Goal: Book appointment/travel/reservation

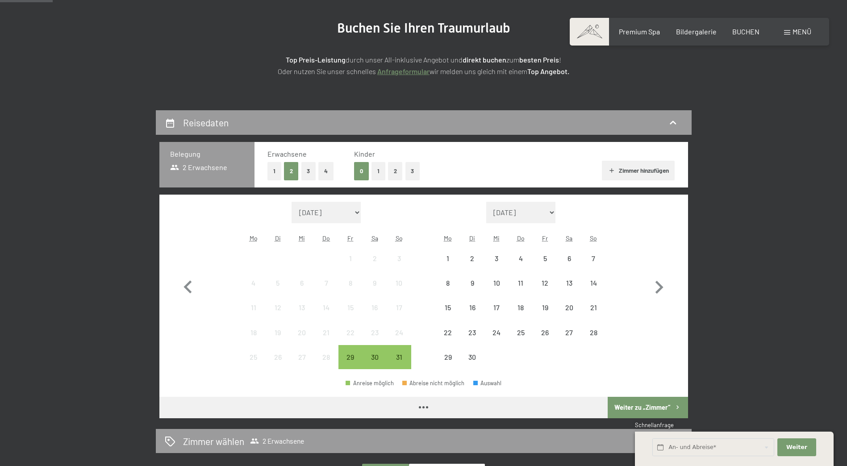
scroll to position [179, 0]
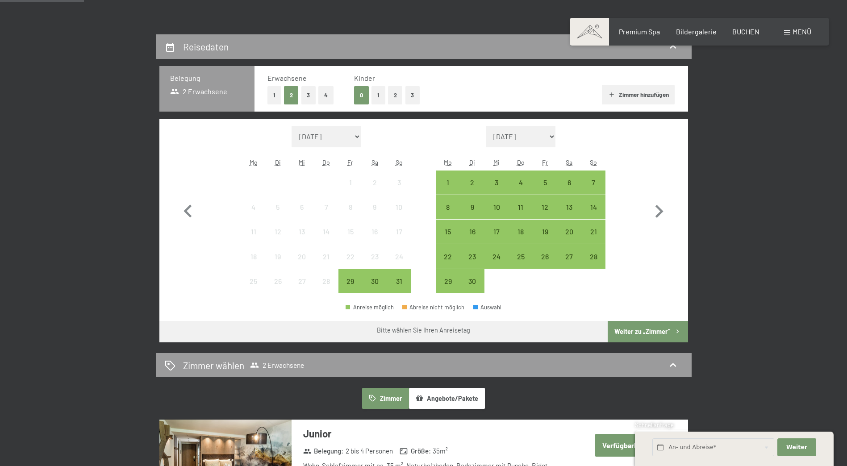
click at [551, 135] on select "September 2025 Oktober 2025 November 2025 Dezember 2025 Januar 2026 Februar 202…" at bounding box center [521, 136] width 70 height 21
select select "2025-12-01"
select select "2026-01-01"
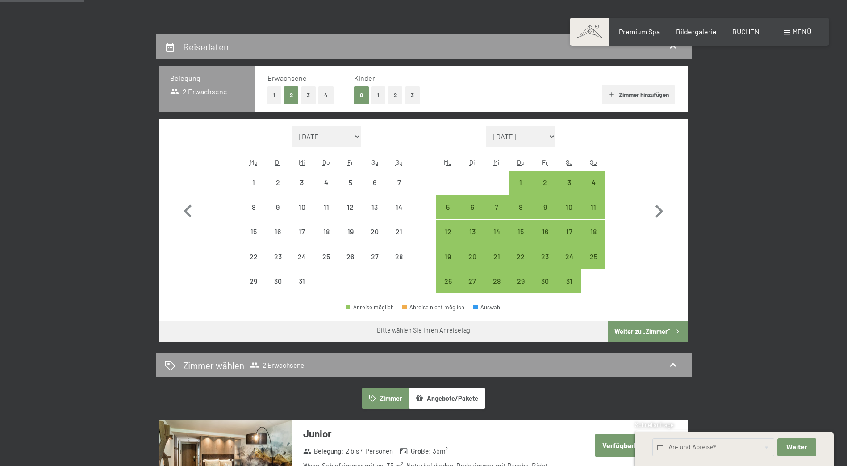
select select "2025-12-01"
select select "2026-01-01"
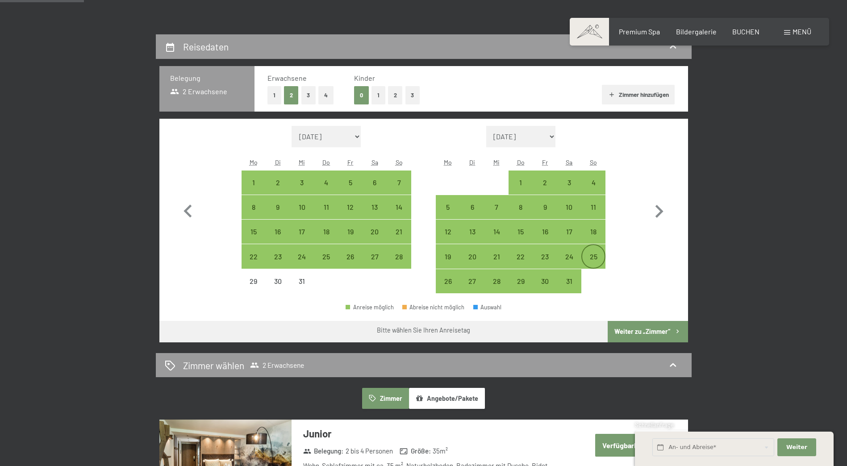
click at [594, 253] on div "25" at bounding box center [593, 264] width 22 height 22
select select "2025-12-01"
select select "2026-01-01"
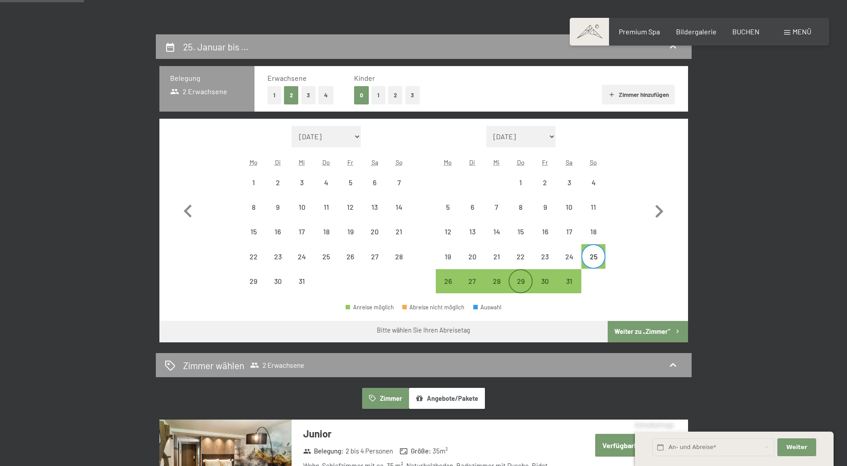
click at [522, 278] on div "29" at bounding box center [520, 289] width 22 height 22
select select "2025-12-01"
select select "2026-01-01"
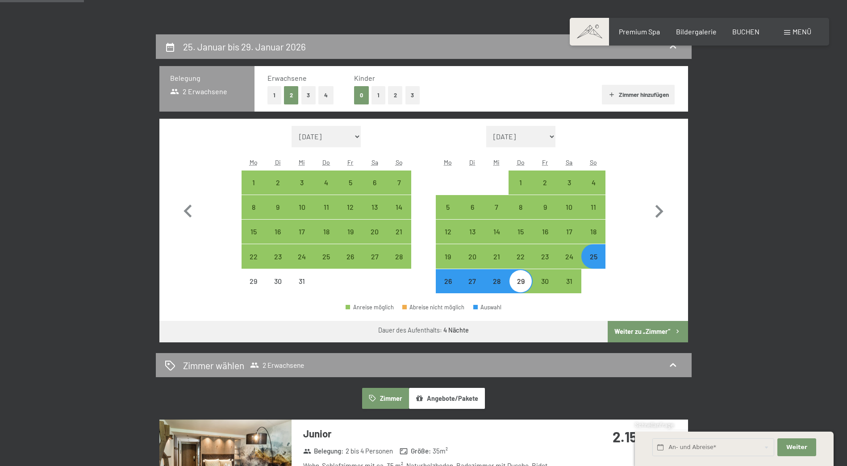
click at [649, 329] on button "Weiter zu „Zimmer“" at bounding box center [647, 331] width 80 height 21
select select "2025-12-01"
select select "2026-01-01"
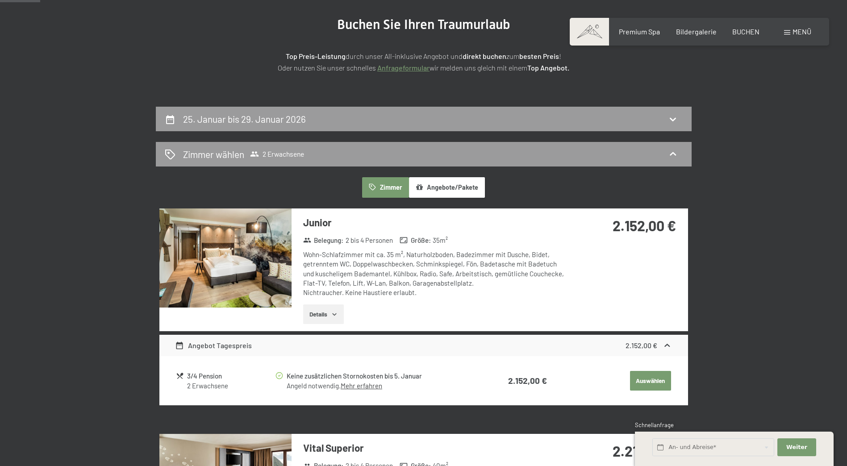
scroll to position [0, 0]
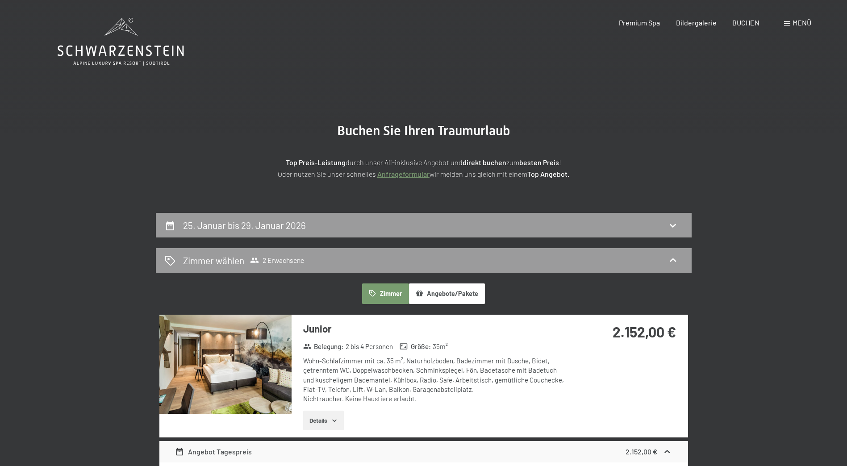
click at [442, 293] on button "Angebote/Pakete" at bounding box center [447, 293] width 76 height 21
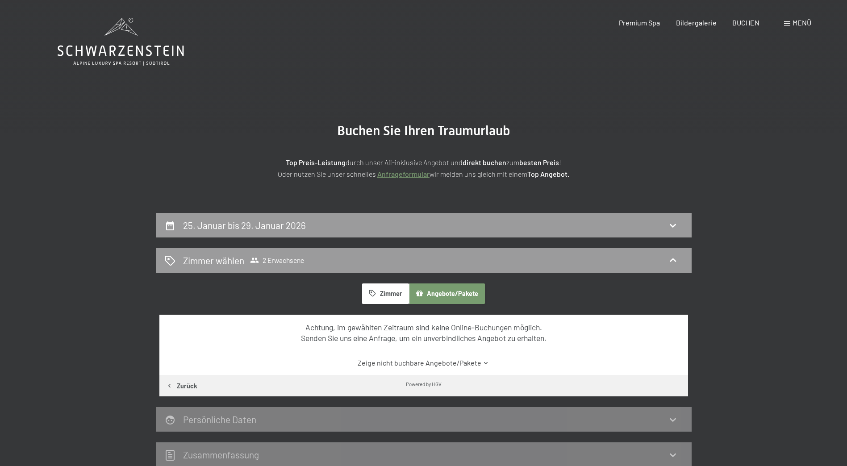
click at [392, 295] on button "Zimmer" at bounding box center [385, 293] width 46 height 21
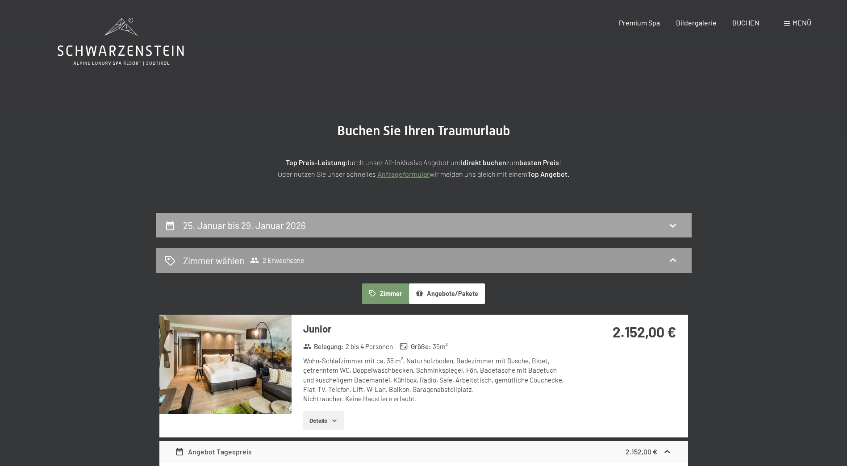
click at [488, 235] on div "25. Januar bis 29. Januar 2026" at bounding box center [424, 225] width 536 height 25
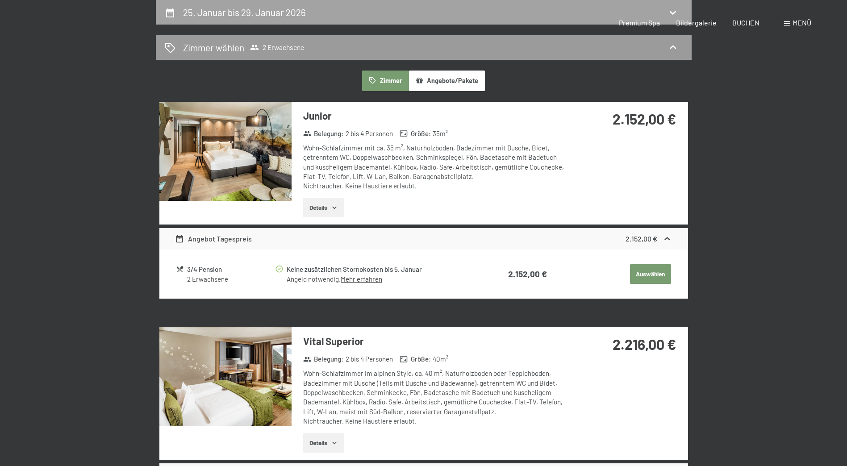
select select "2025-12-01"
select select "2026-01-01"
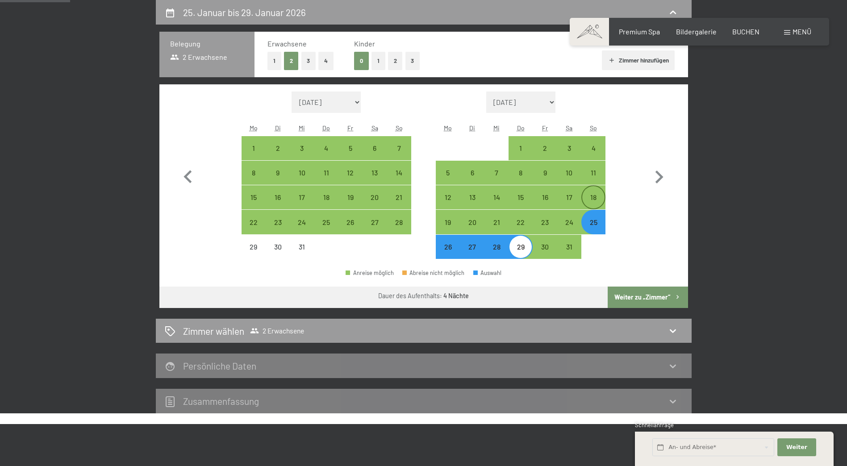
click at [598, 199] on div "18" at bounding box center [593, 205] width 22 height 22
select select "2025-12-01"
select select "2026-01-01"
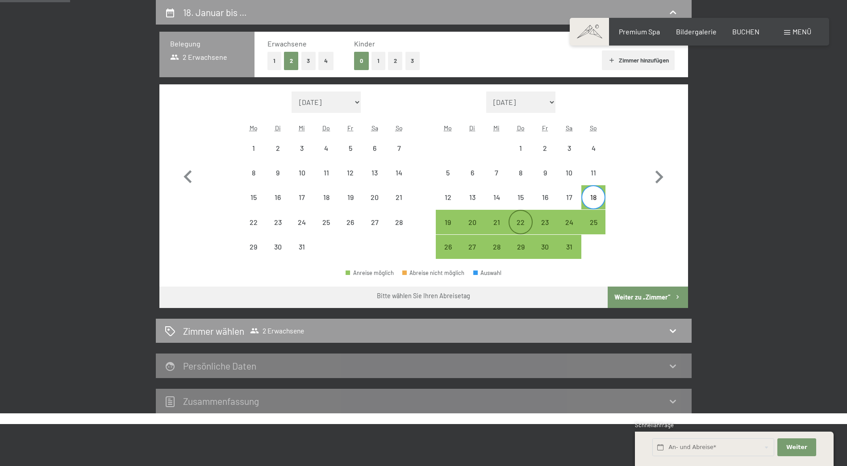
click at [523, 222] on div "22" at bounding box center [520, 230] width 22 height 22
select select "2025-12-01"
select select "2026-01-01"
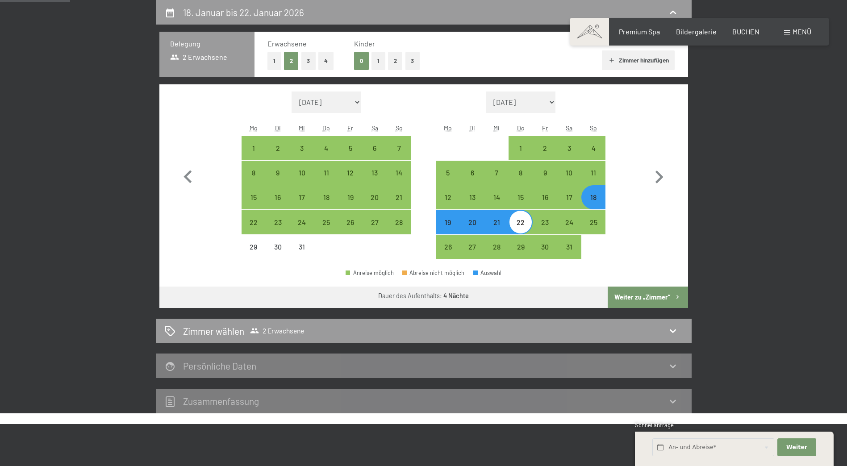
click at [661, 300] on button "Weiter zu „Zimmer“" at bounding box center [647, 297] width 80 height 21
select select "2025-12-01"
select select "2026-01-01"
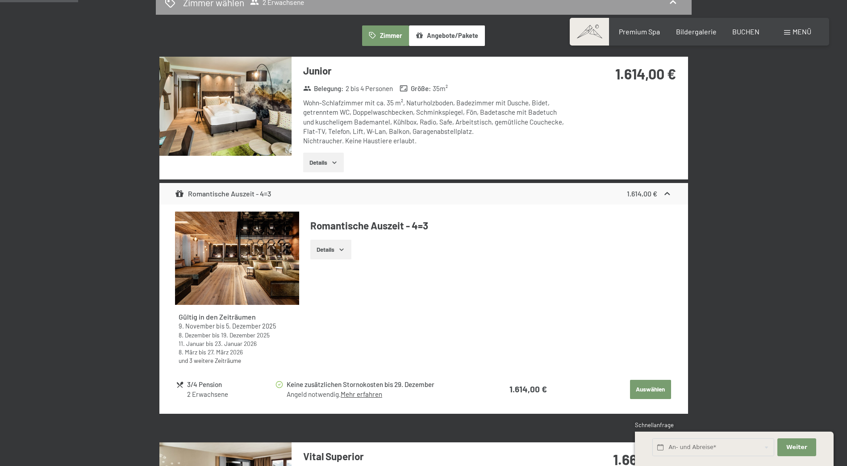
scroll to position [402, 0]
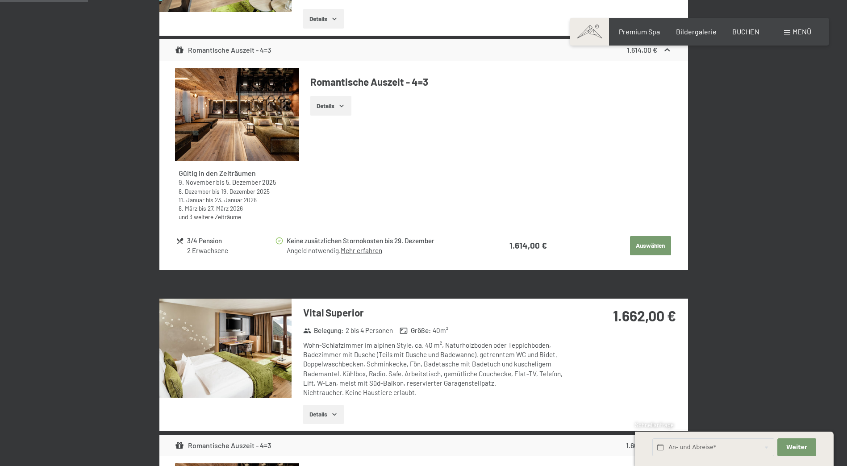
click at [657, 243] on button "Auswählen" at bounding box center [650, 246] width 41 height 20
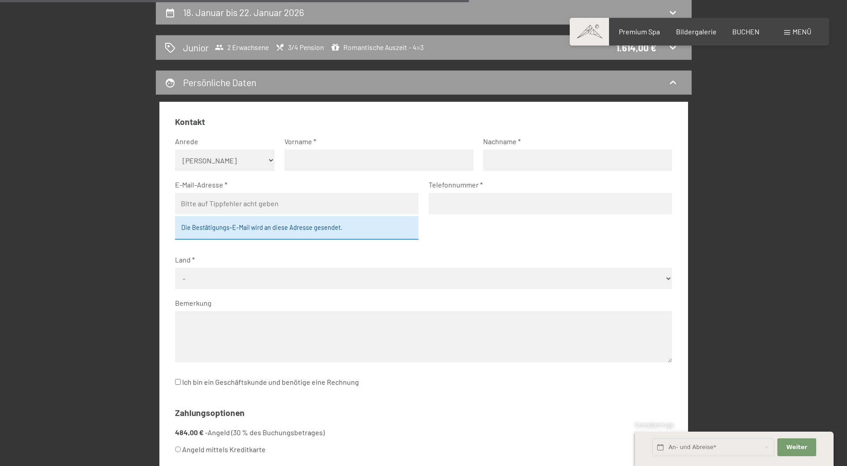
click at [303, 203] on input "email" at bounding box center [296, 203] width 243 height 21
click at [519, 267] on div "Land - Deutschland Österreich Schweiz Italien Niederlande Belgien Vereinigtes K…" at bounding box center [423, 272] width 497 height 34
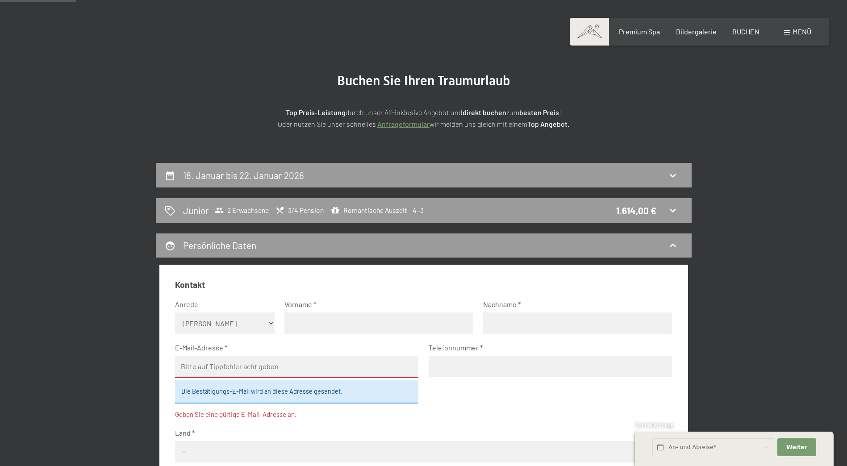
scroll to position [0, 0]
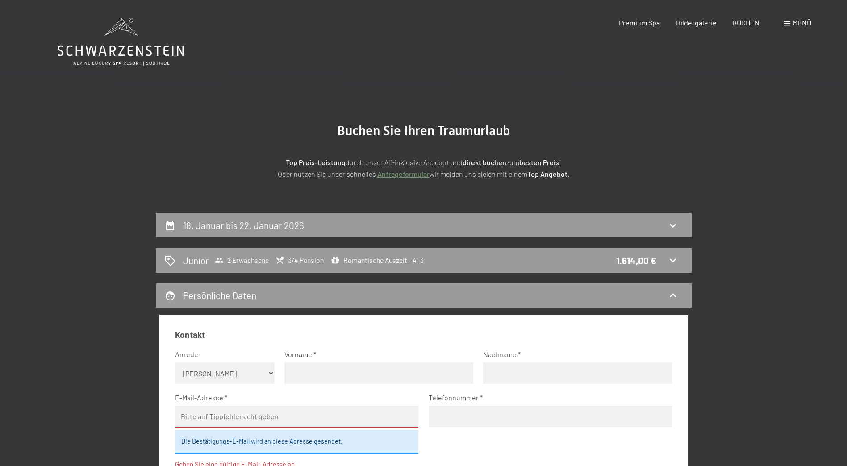
click at [105, 54] on icon at bounding box center [121, 51] width 126 height 11
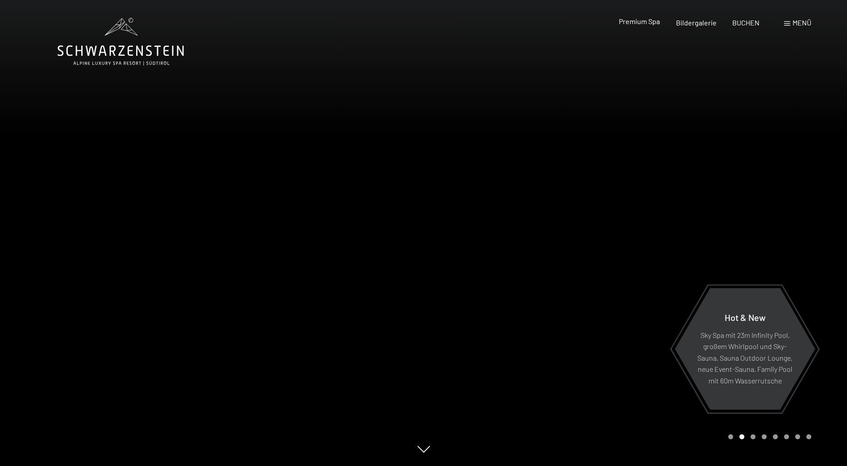
click at [644, 22] on span "Premium Spa" at bounding box center [639, 21] width 41 height 8
click at [803, 22] on span "Menü" at bounding box center [801, 22] width 19 height 8
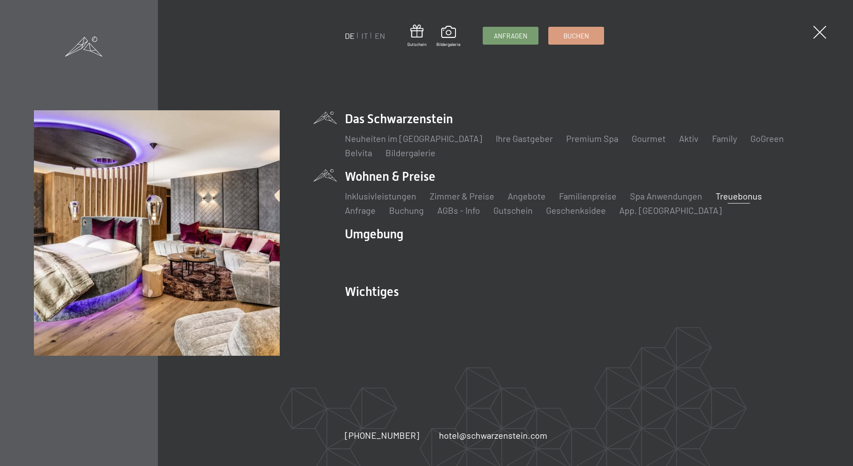
click at [720, 194] on link "Treuebonus" at bounding box center [739, 196] width 46 height 11
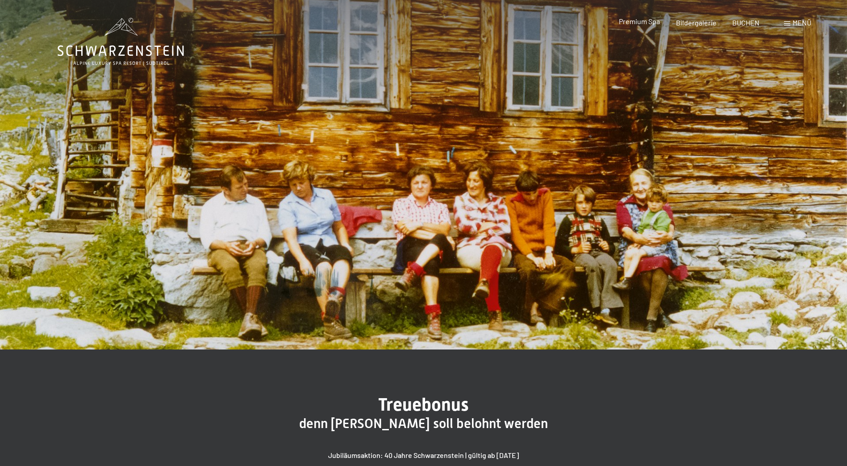
click at [650, 20] on span "Premium Spa" at bounding box center [639, 21] width 41 height 8
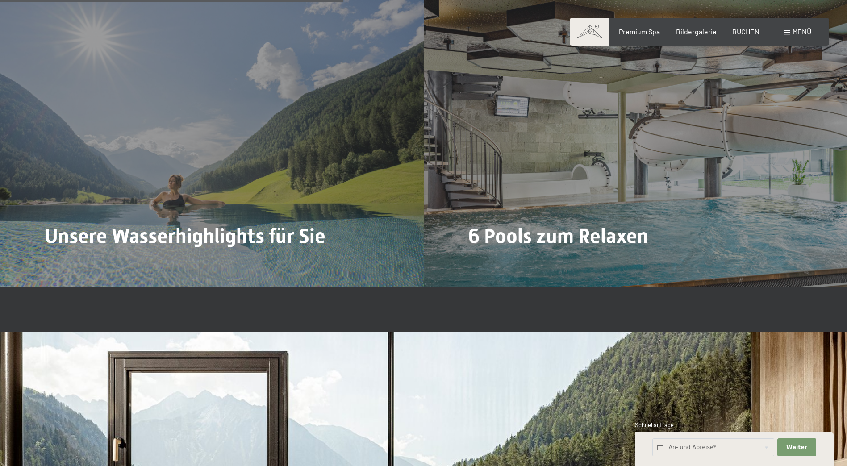
scroll to position [2276, 0]
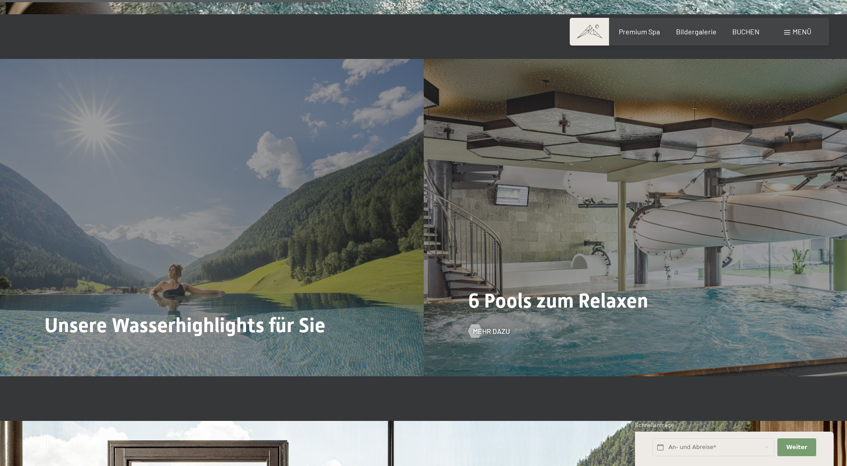
click at [603, 276] on div "6 Pools zum Relaxen Mehr dazu" at bounding box center [636, 217] width 424 height 317
click at [484, 329] on span "Mehr dazu" at bounding box center [500, 331] width 37 height 10
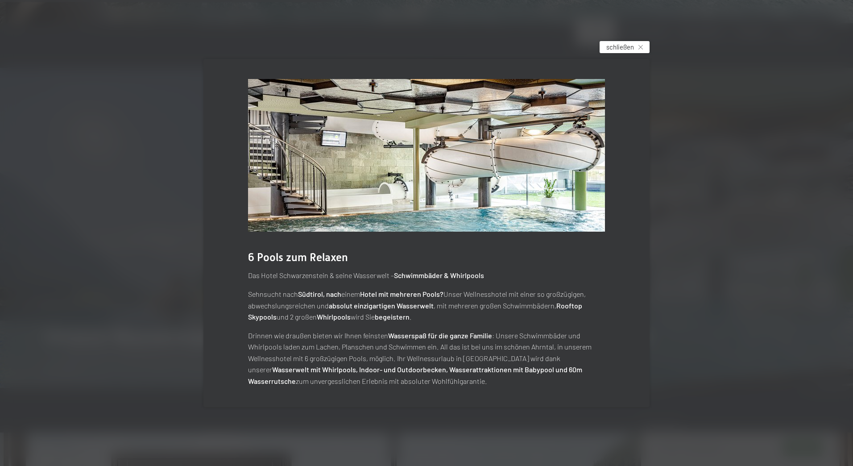
click at [625, 49] on span "schließen" at bounding box center [621, 46] width 28 height 9
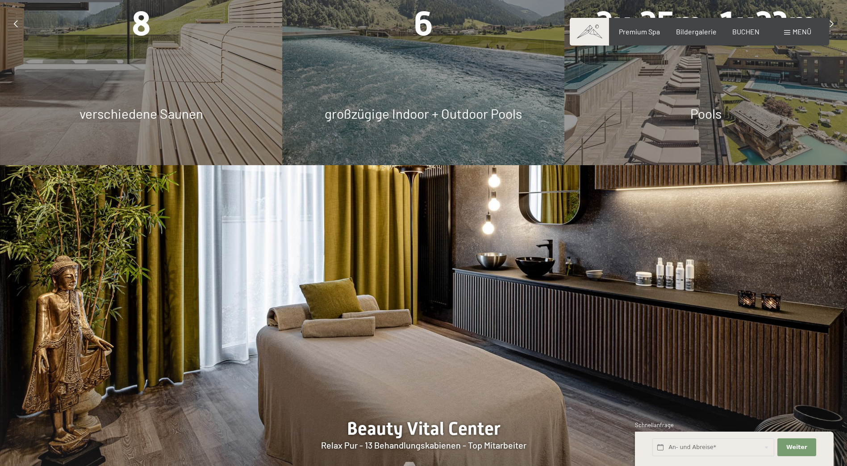
scroll to position [625, 0]
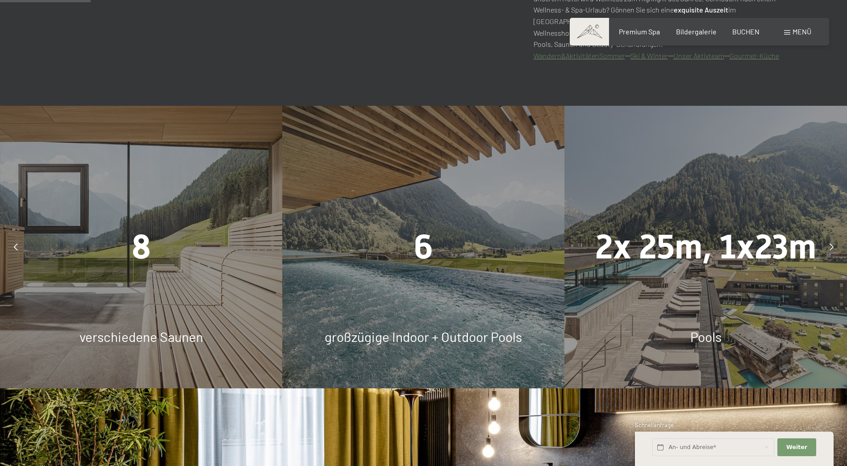
click at [399, 271] on div "6 großzügige Indoor + Outdoor Pools" at bounding box center [423, 247] width 282 height 282
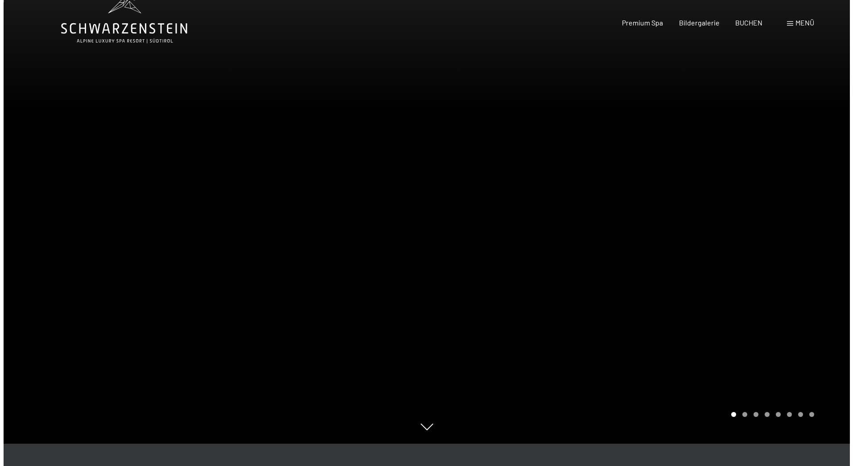
scroll to position [0, 0]
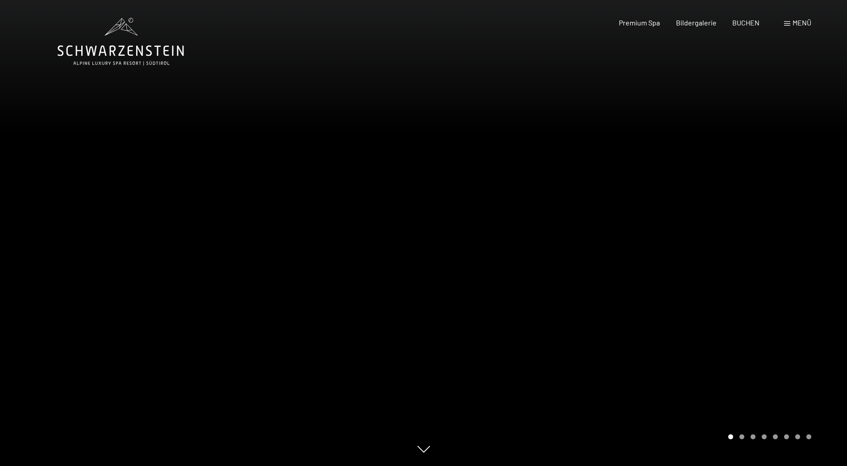
click at [794, 28] on div "Buchen Anfragen Premium Spa Bildergalerie BUCHEN Menü DE IT EN Gutschein Bilder…" at bounding box center [699, 23] width 224 height 10
click at [792, 25] on span "Menü" at bounding box center [801, 22] width 19 height 8
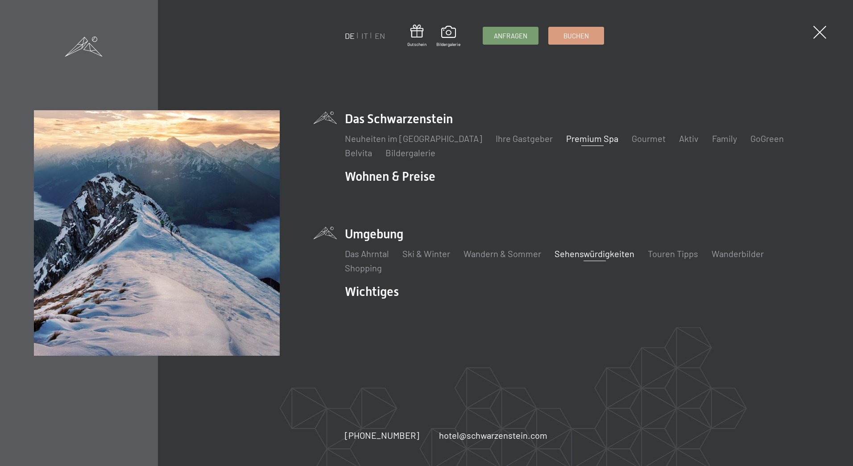
click at [568, 251] on link "Sehenswürdigkeiten" at bounding box center [595, 253] width 80 height 11
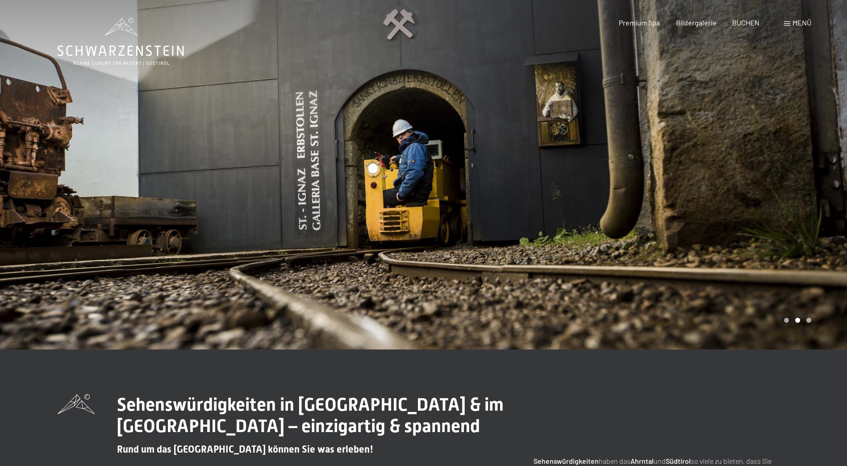
click at [126, 50] on icon at bounding box center [121, 42] width 126 height 48
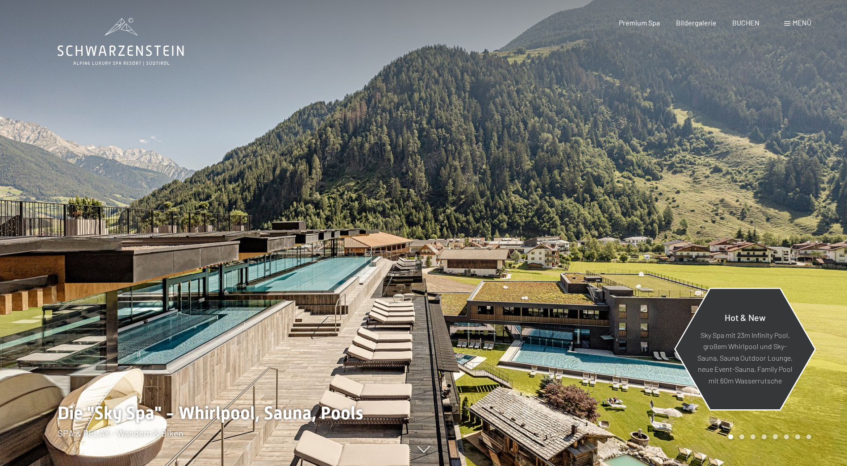
click at [753, 341] on p "Sky Spa mit 23m Infinity Pool, großem Whirlpool und Sky-Sauna, Sauna Outdoor Lo…" at bounding box center [744, 357] width 97 height 57
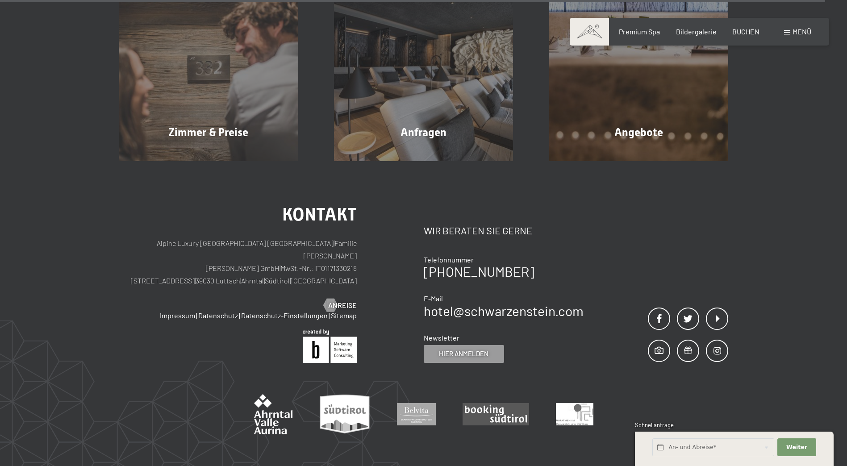
scroll to position [3660, 0]
click at [705, 29] on span "Bildergalerie" at bounding box center [696, 30] width 41 height 8
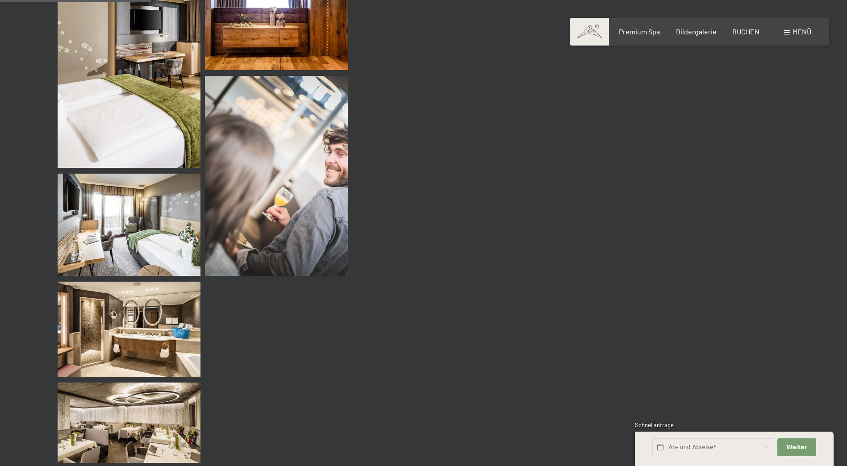
scroll to position [2053, 0]
